Goal: Information Seeking & Learning: Learn about a topic

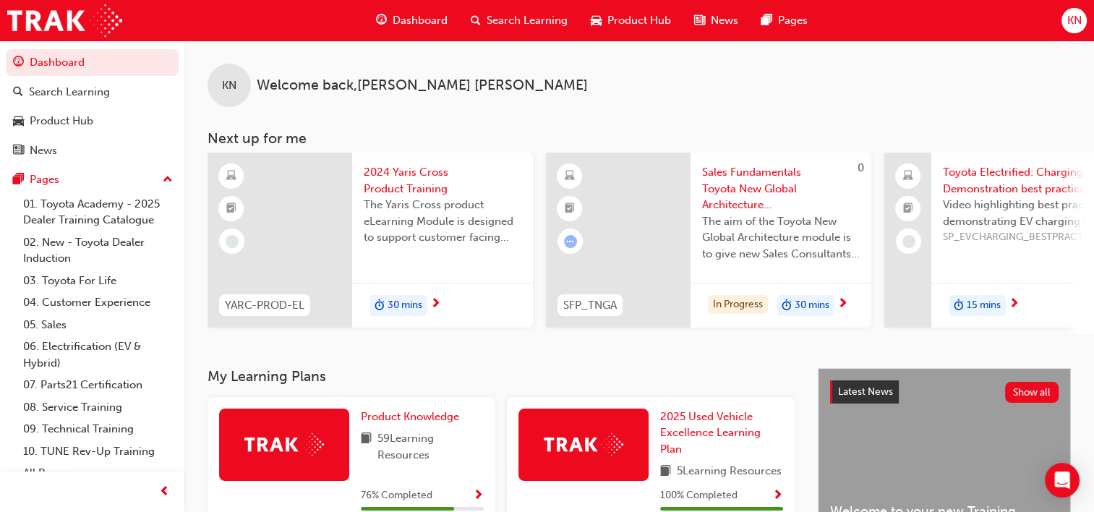
click at [512, 15] on span "Search Learning" at bounding box center [527, 20] width 81 height 17
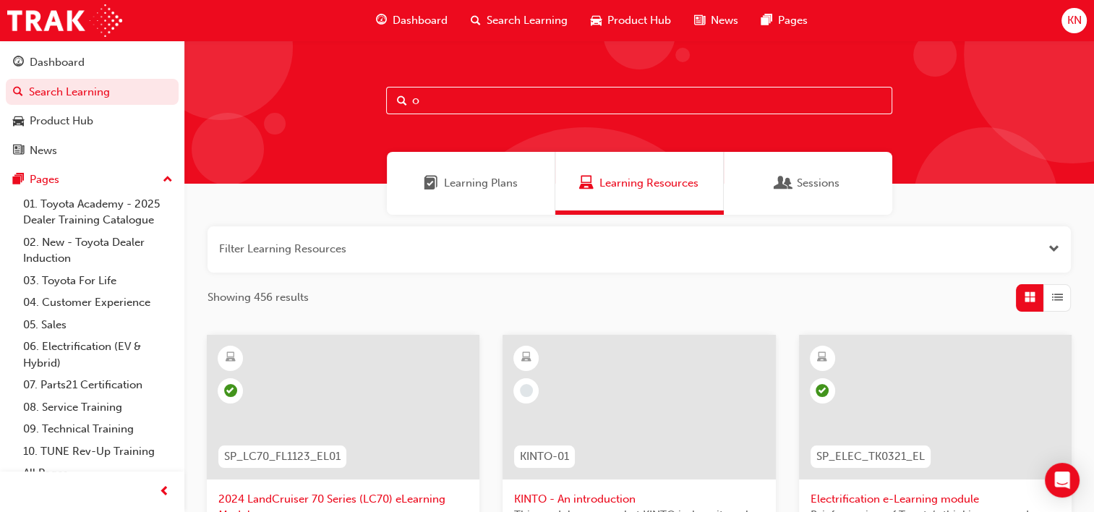
click at [486, 98] on input "o" at bounding box center [639, 100] width 506 height 27
type input "owaf"
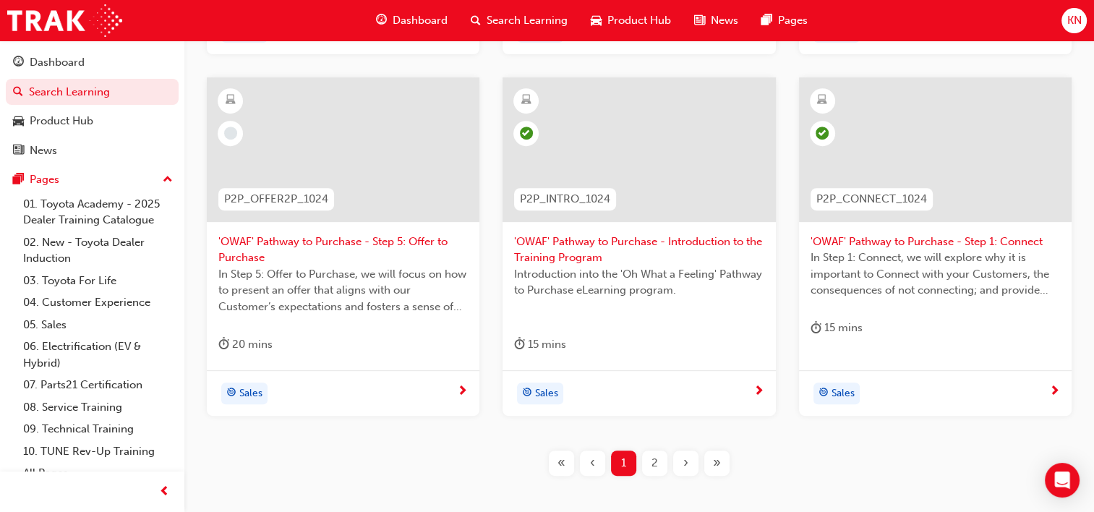
scroll to position [618, 0]
click at [655, 460] on span "2" at bounding box center [655, 464] width 7 height 17
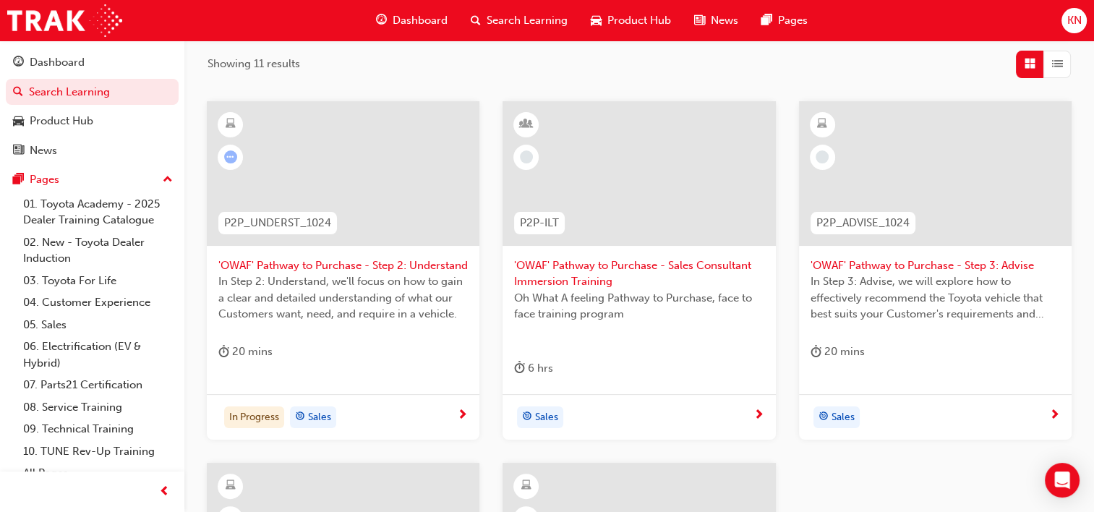
scroll to position [191, 0]
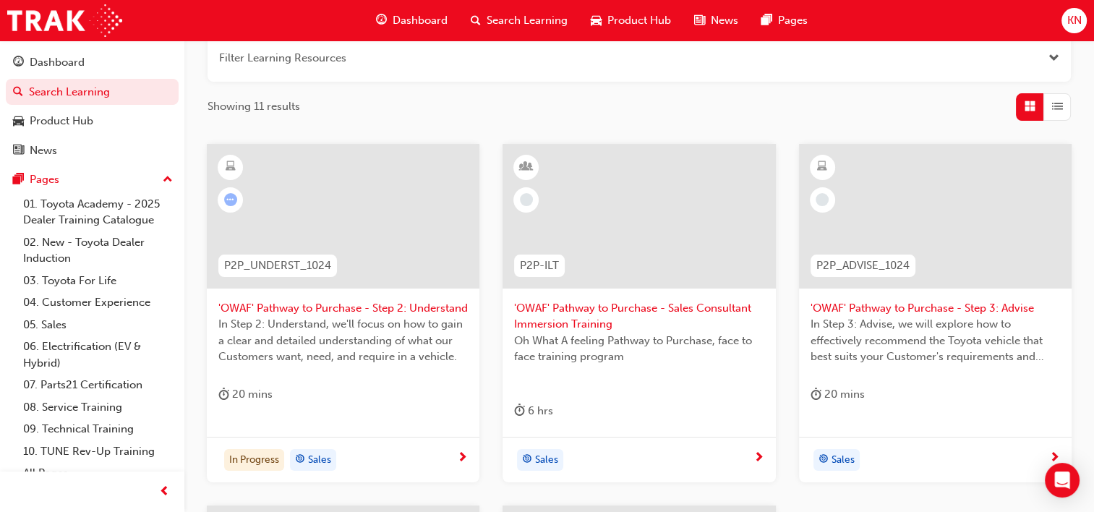
click at [318, 317] on span "'OWAF' Pathway to Purchase - Step 2: Understand" at bounding box center [342, 308] width 249 height 17
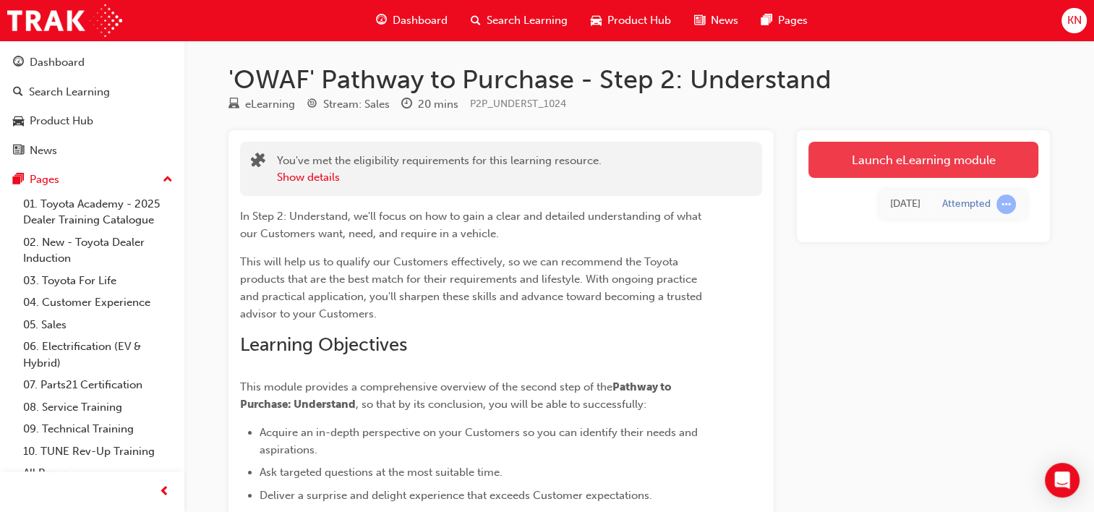
click at [918, 176] on link "Launch eLearning module" at bounding box center [923, 160] width 230 height 36
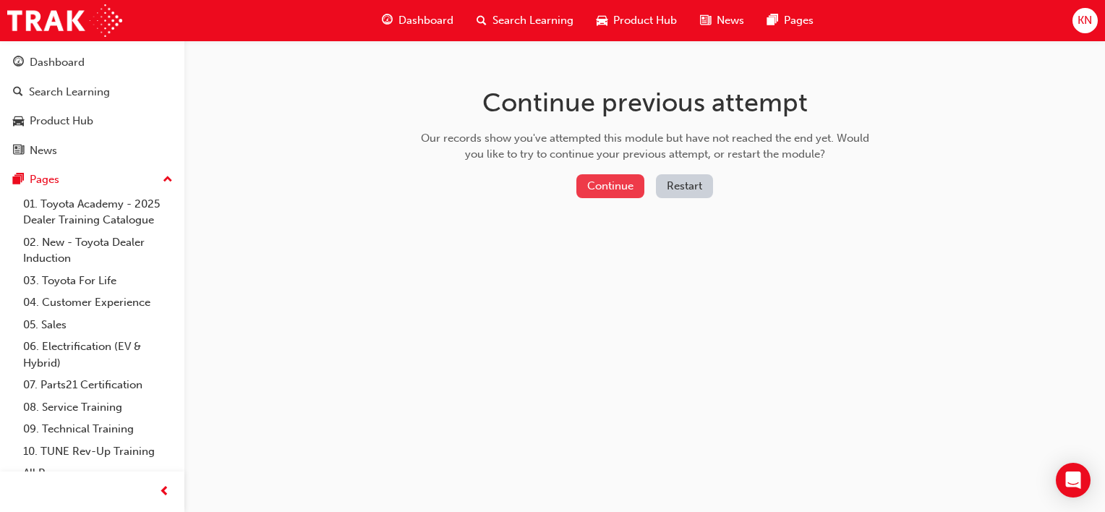
click at [627, 183] on button "Continue" at bounding box center [610, 186] width 68 height 24
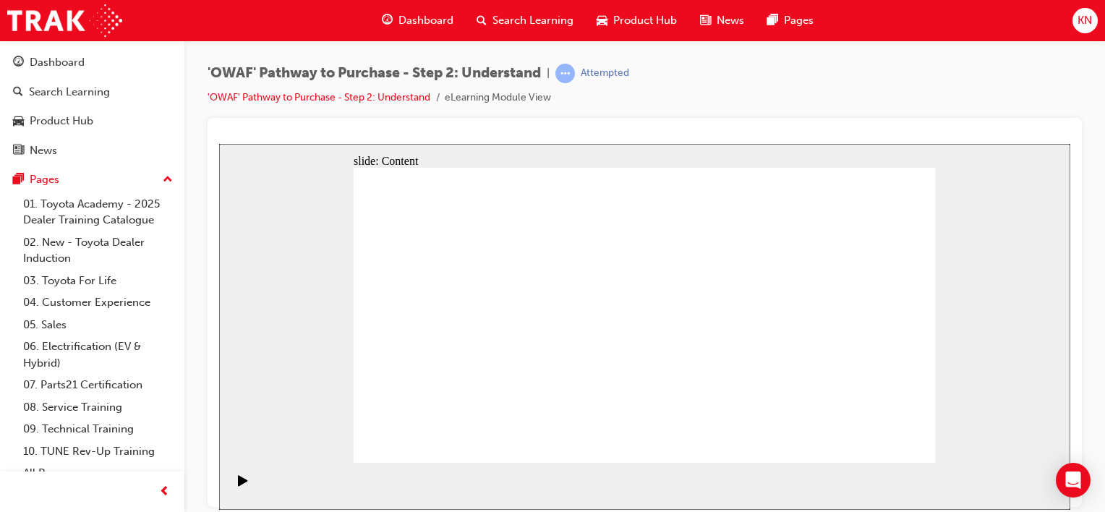
drag, startPoint x: 364, startPoint y: 401, endPoint x: 402, endPoint y: 395, distance: 38.2
